Goal: Book appointment/travel/reservation

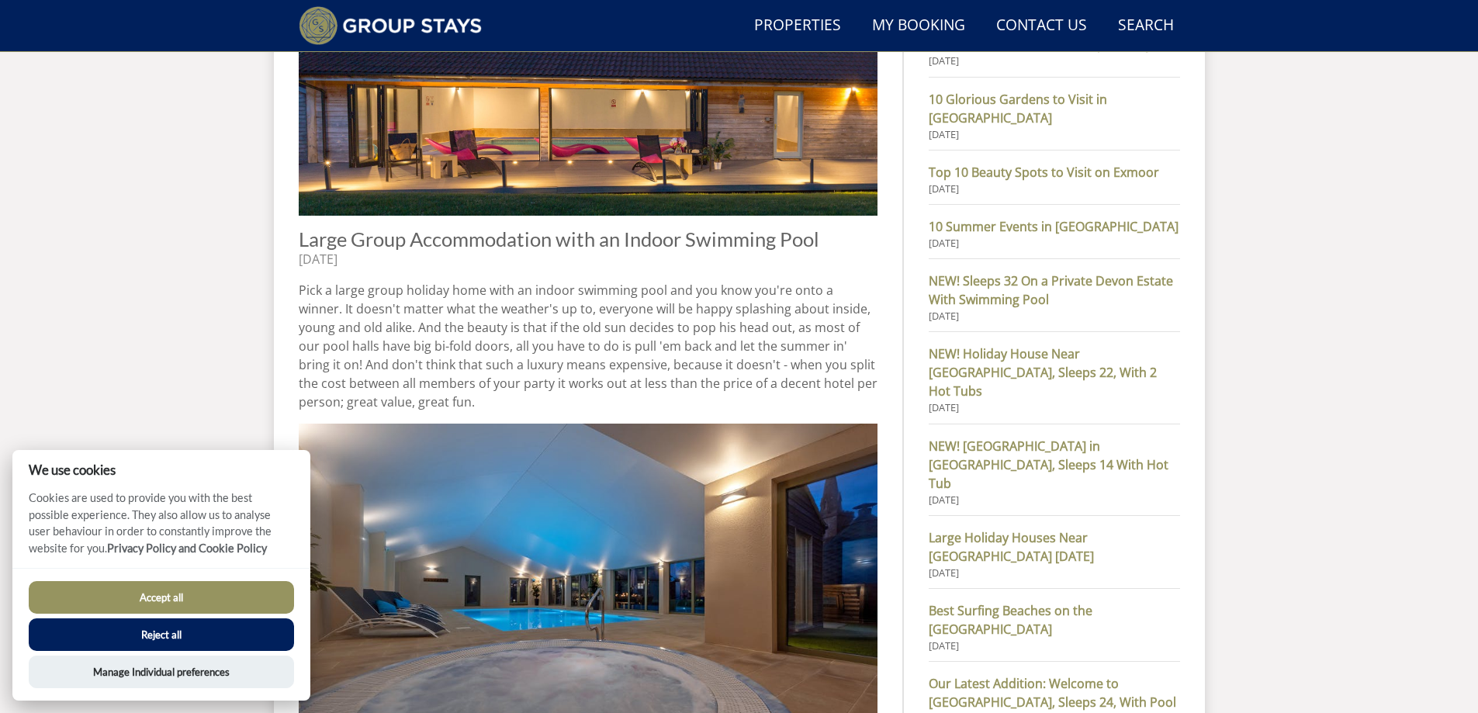
scroll to position [739, 0]
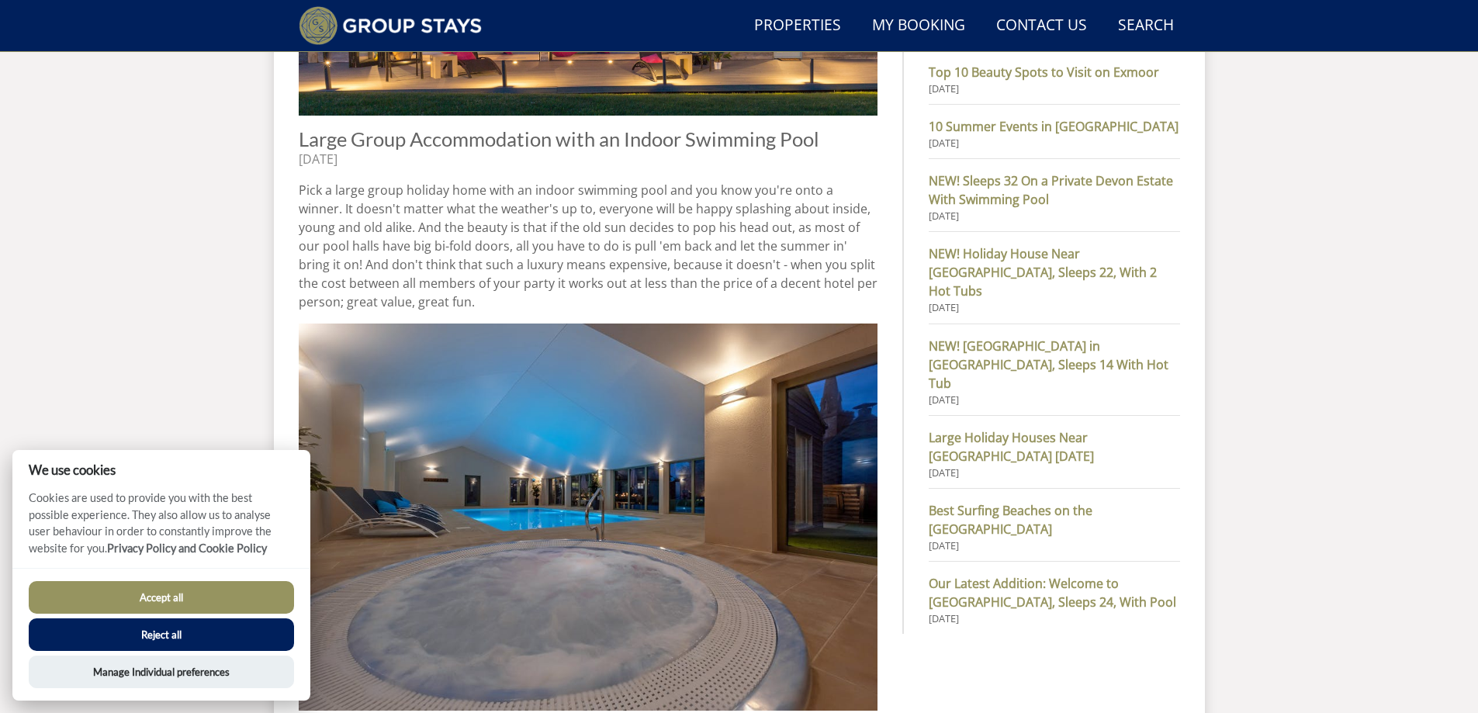
click at [172, 600] on button "Accept all" at bounding box center [161, 597] width 265 height 33
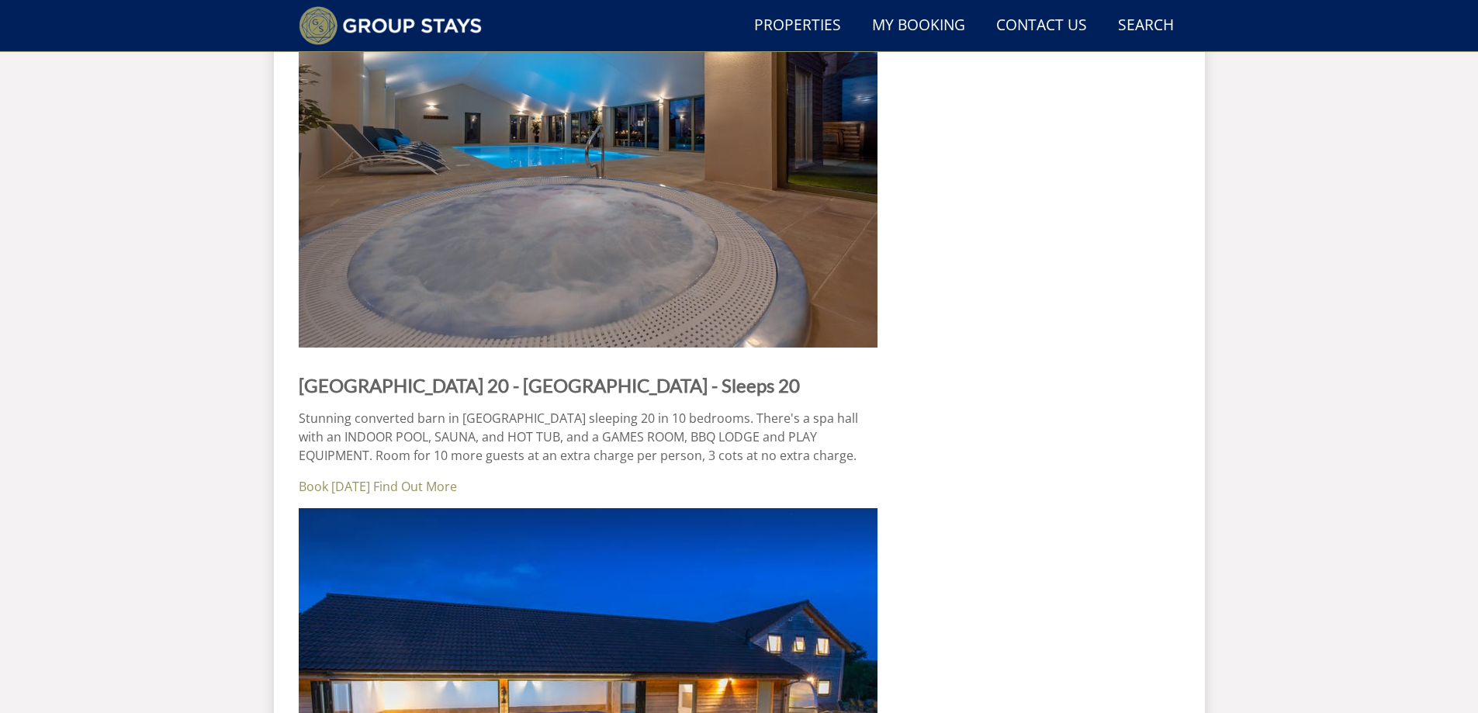
scroll to position [3067, 0]
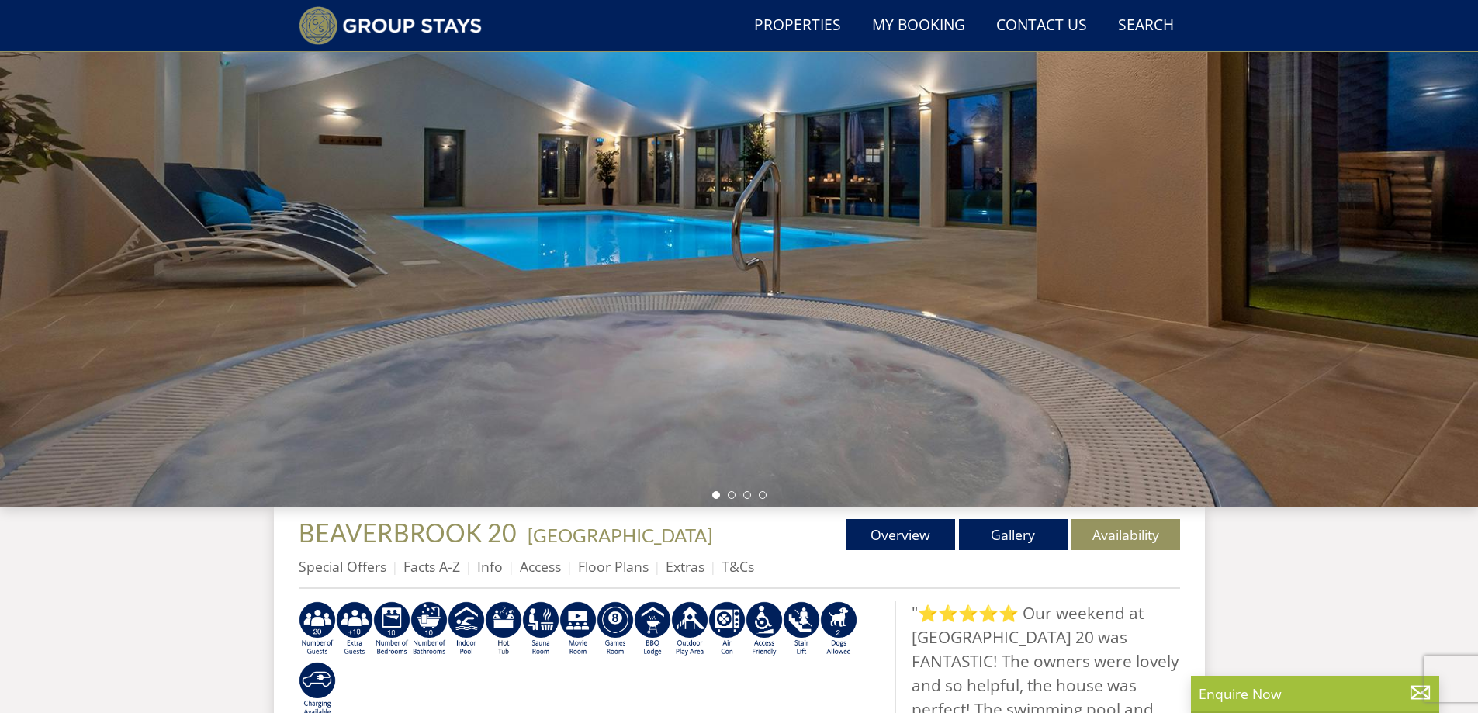
scroll to position [351, 0]
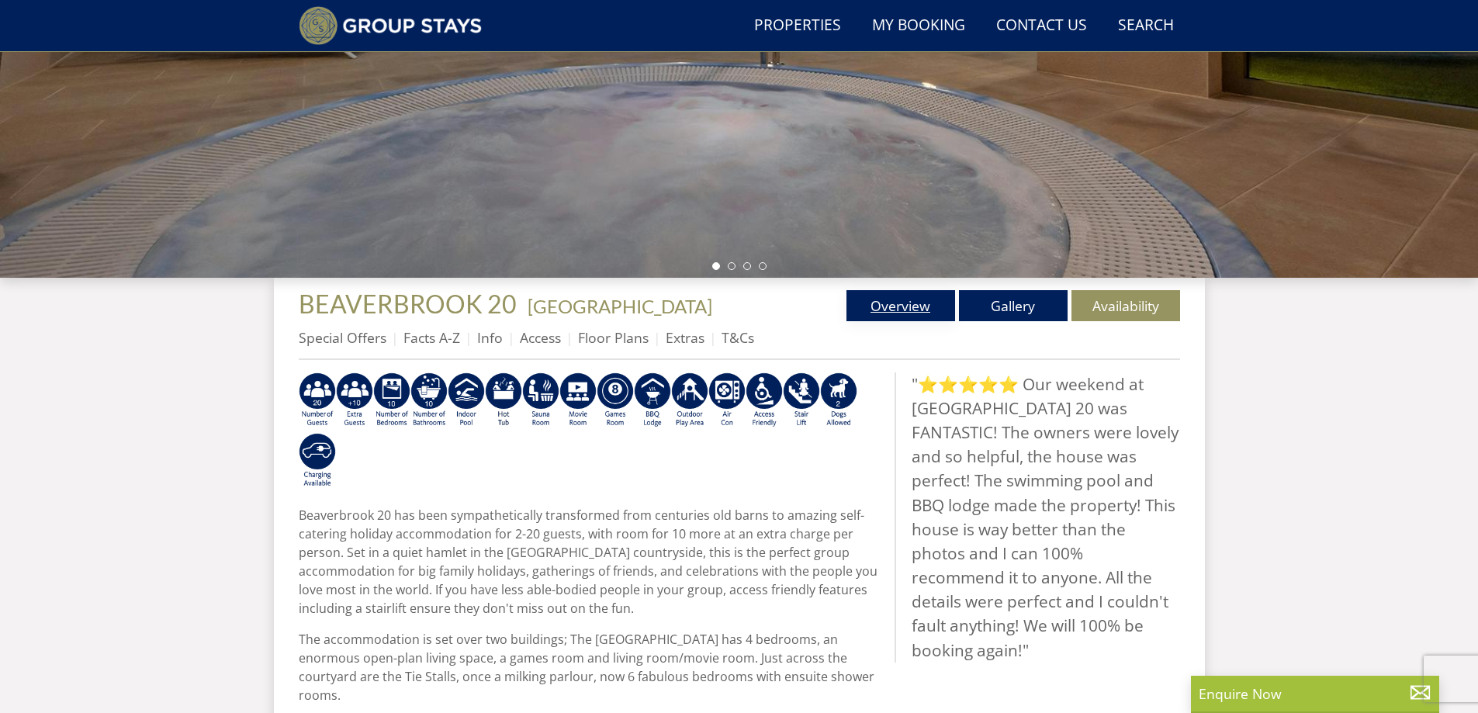
click at [909, 301] on link "Overview" at bounding box center [900, 305] width 109 height 31
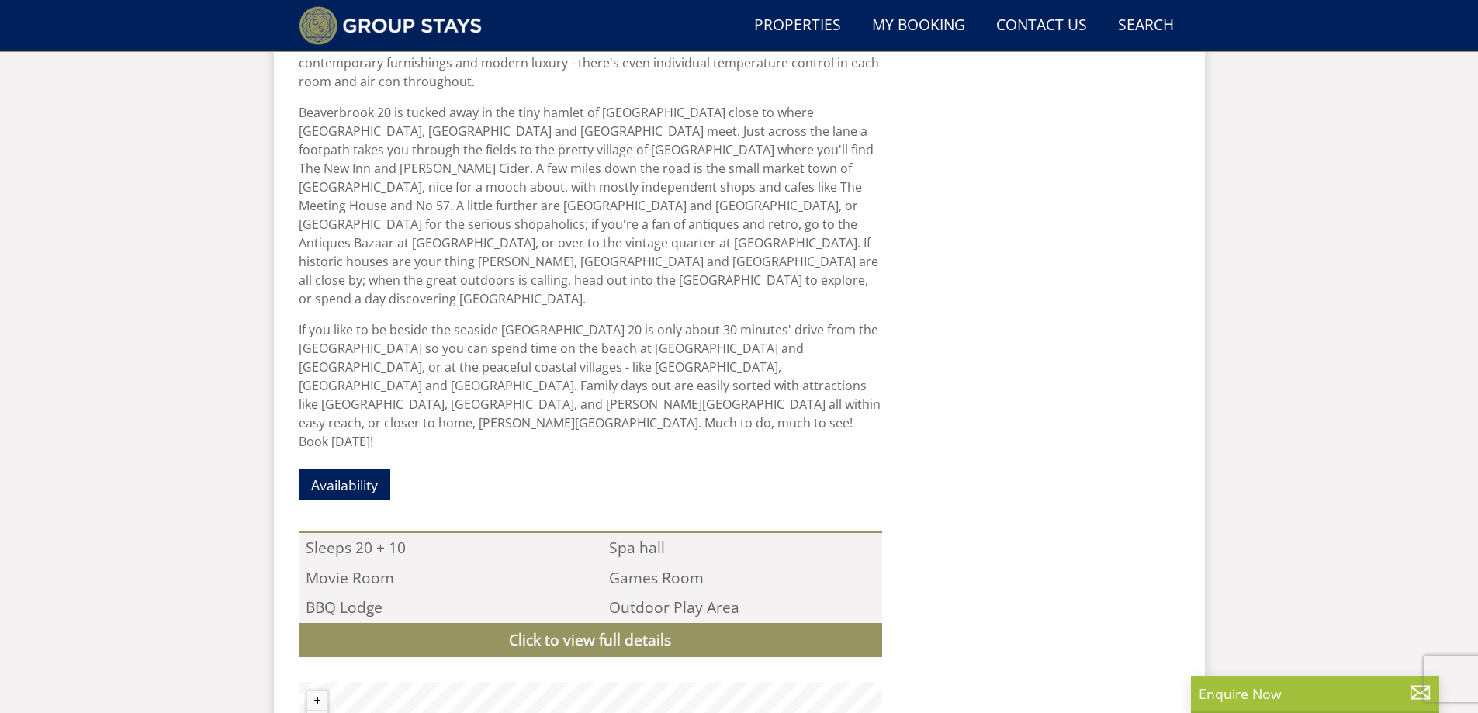
scroll to position [1538, 0]
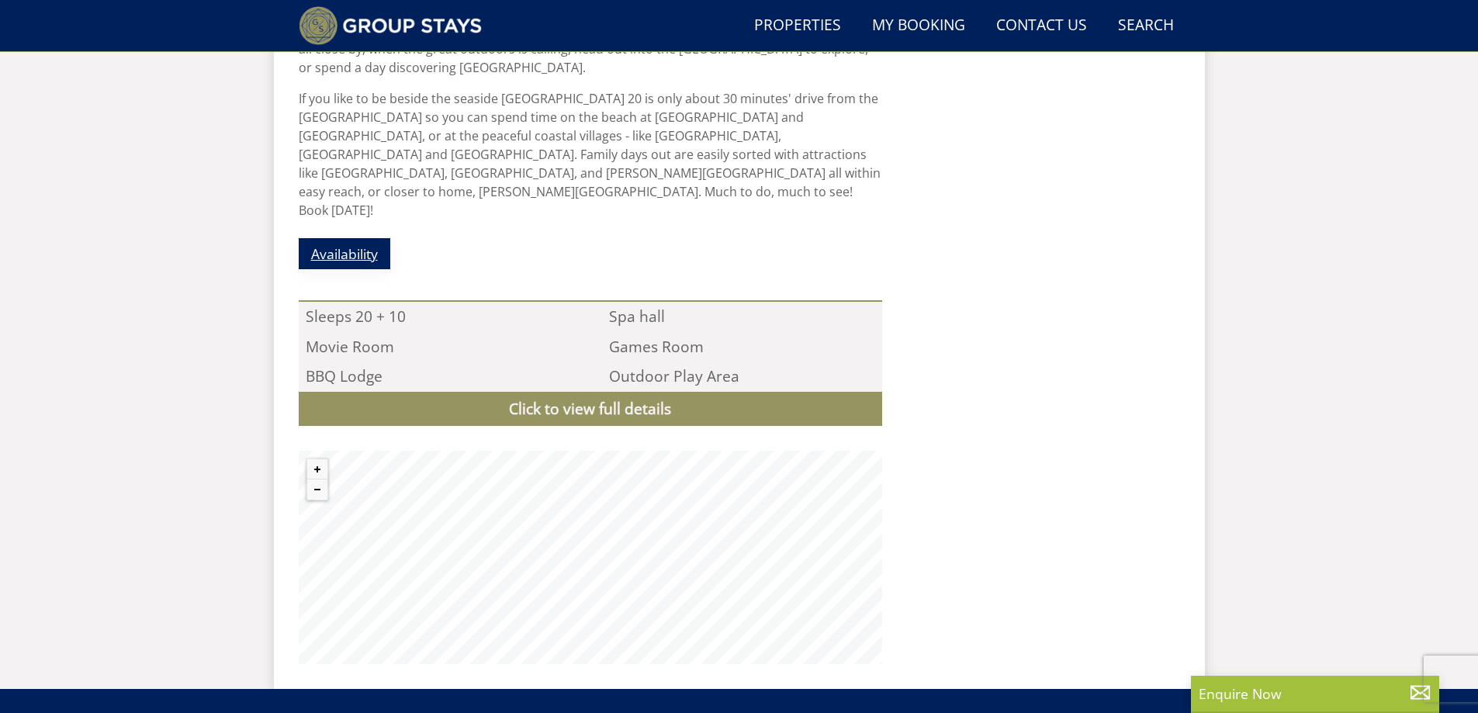
click at [341, 238] on link "Availability" at bounding box center [345, 253] width 92 height 30
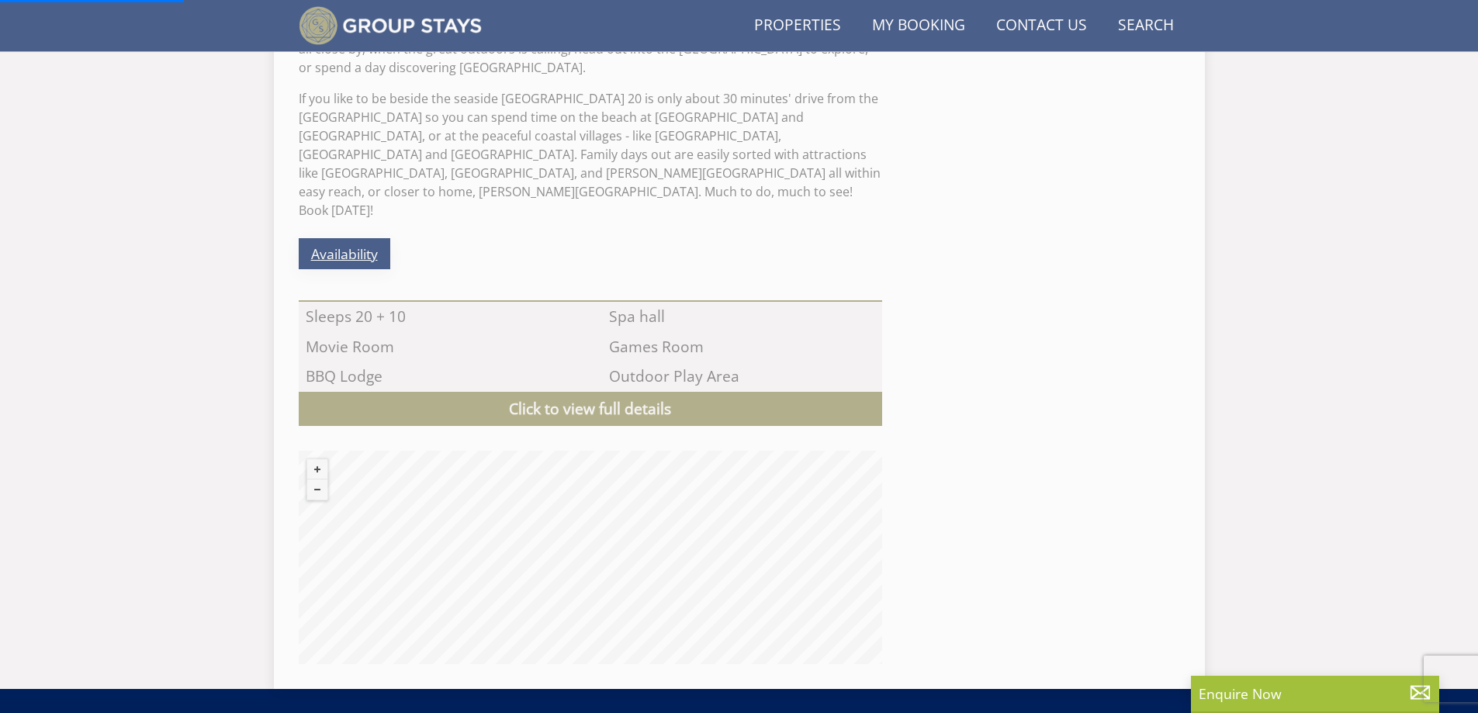
click at [347, 238] on link "Availability" at bounding box center [345, 253] width 92 height 30
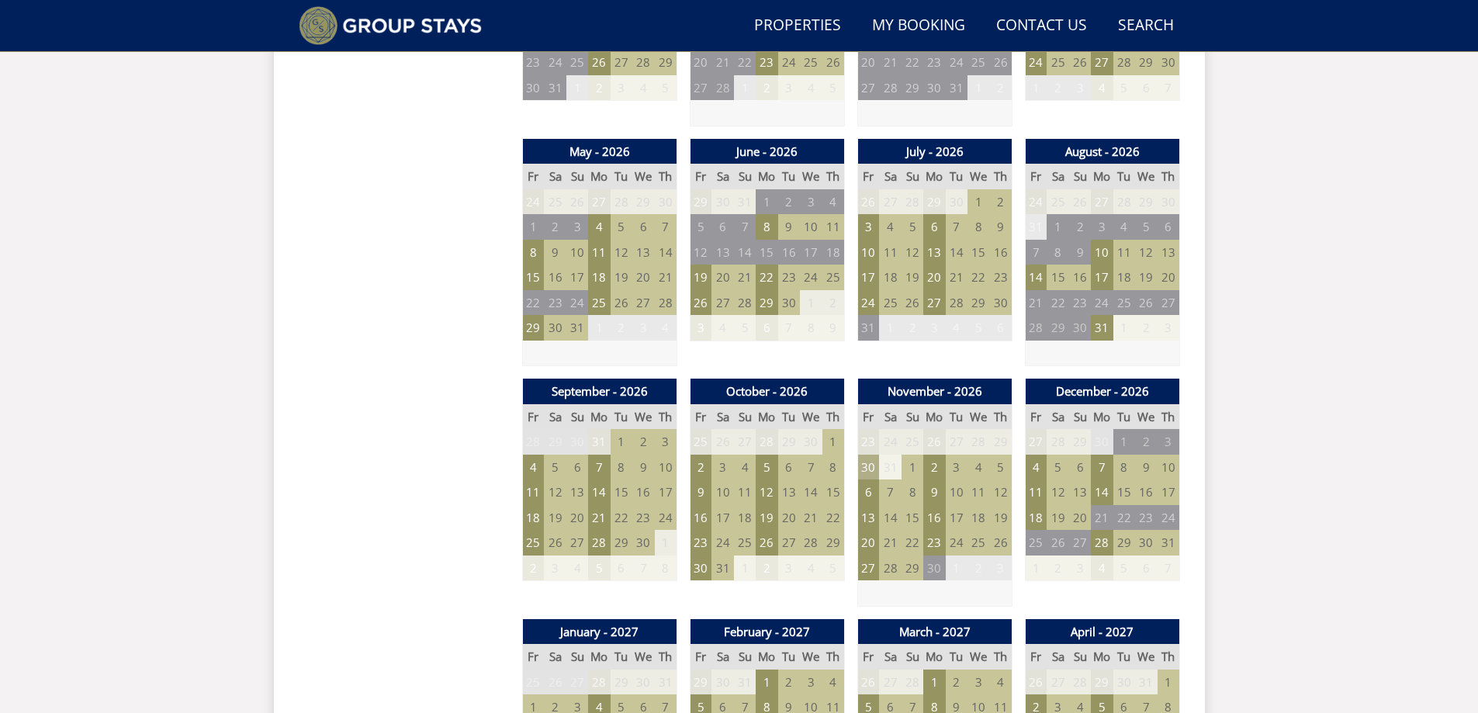
scroll to position [1151, 0]
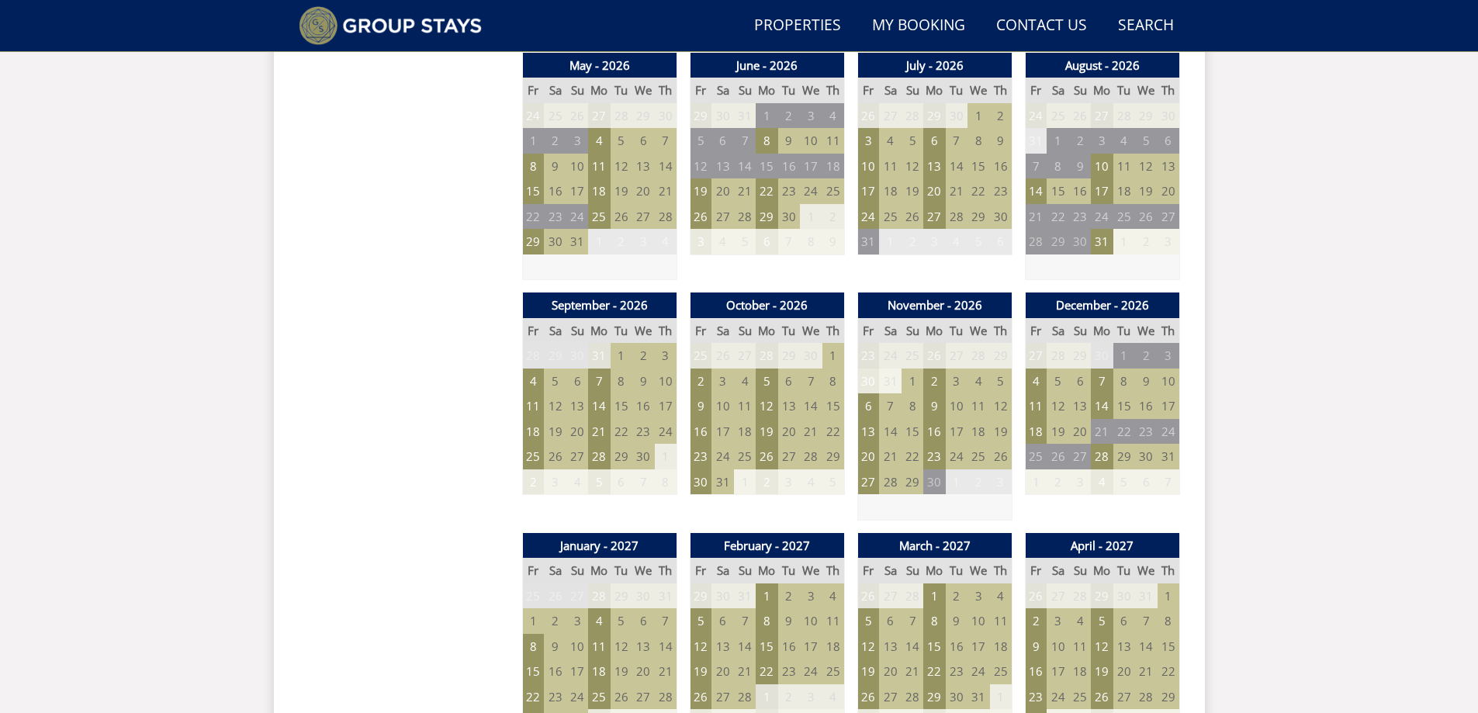
click at [617, 382] on td "8" at bounding box center [622, 382] width 22 height 26
click at [567, 382] on td "6" at bounding box center [577, 382] width 22 height 26
click at [555, 385] on td "5" at bounding box center [555, 382] width 22 height 26
click at [574, 384] on td "6" at bounding box center [577, 382] width 22 height 26
